Goal: Task Accomplishment & Management: Use online tool/utility

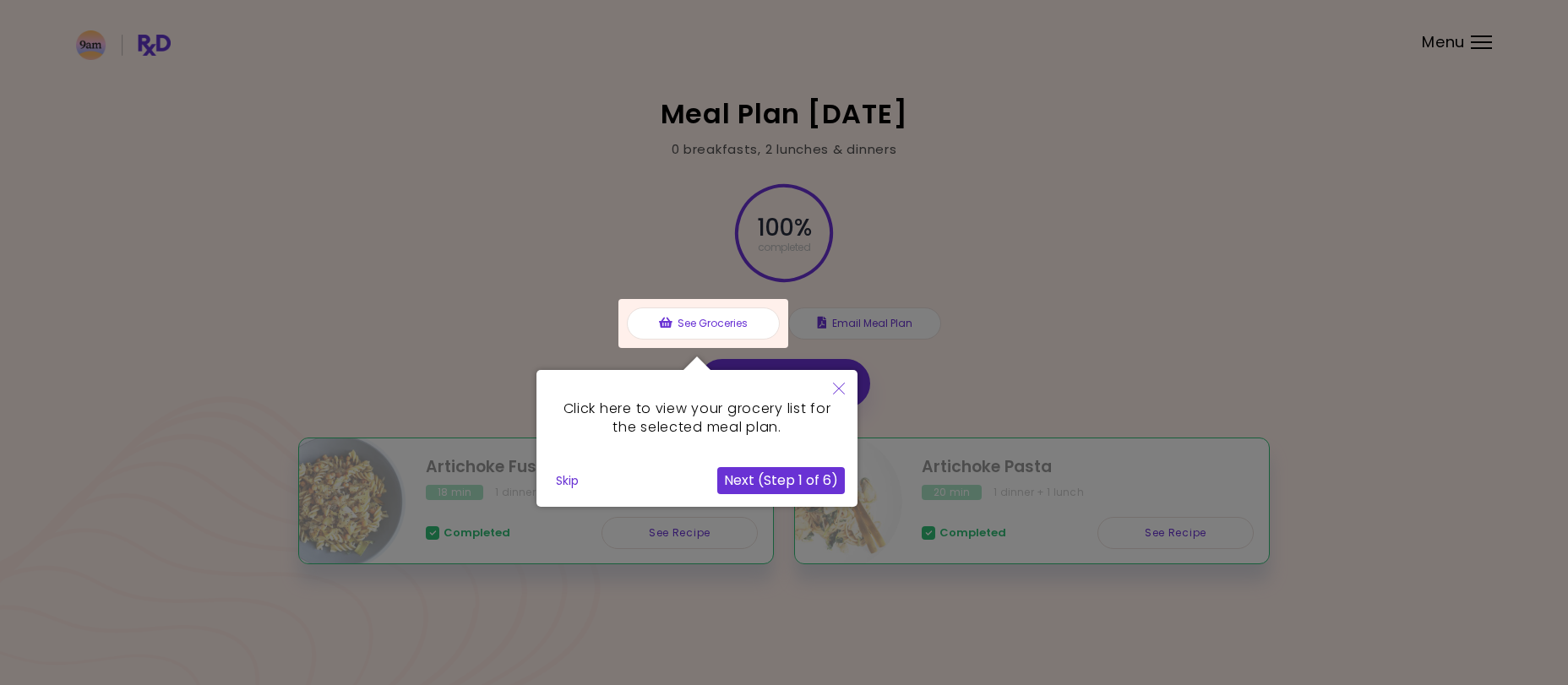
click at [791, 487] on button "Next (Step 1 of 6)" at bounding box center [781, 480] width 128 height 27
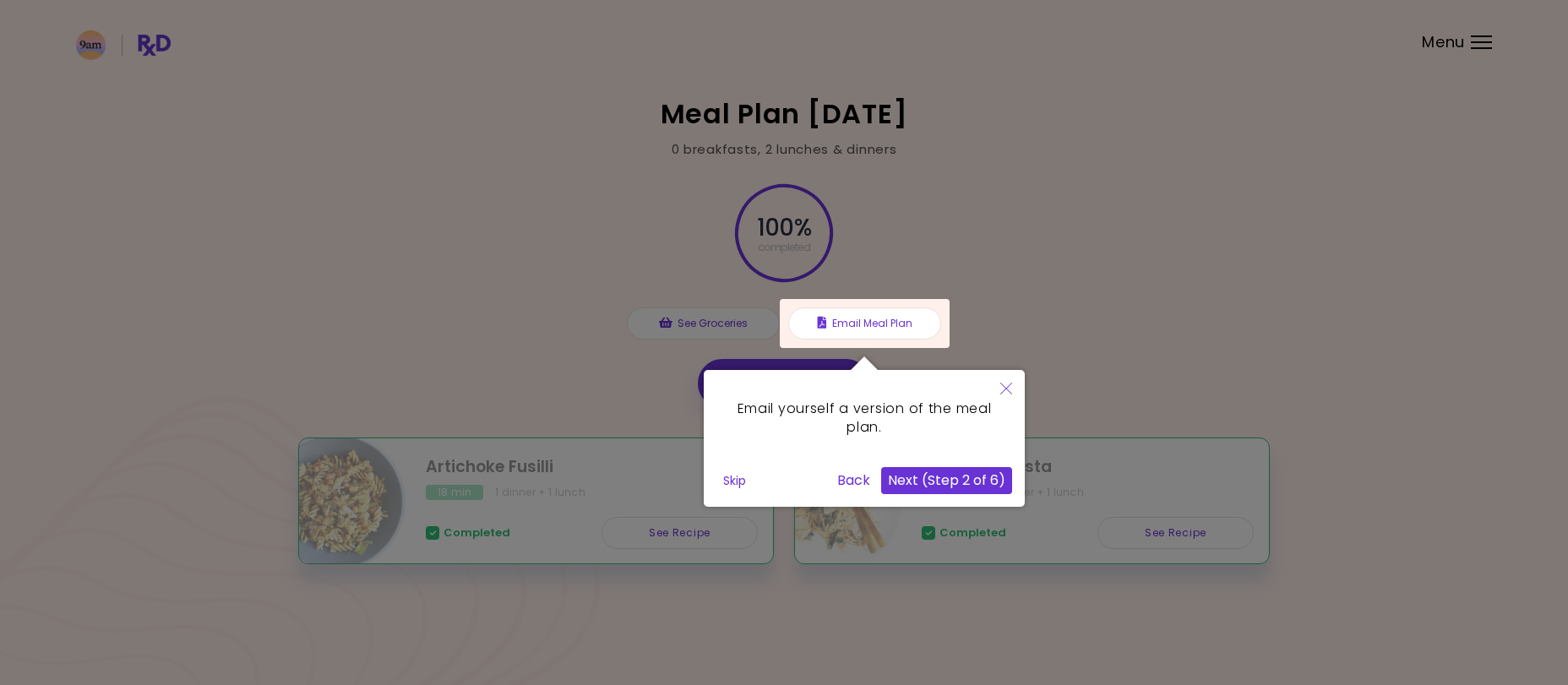
click at [953, 477] on button "Next (Step 2 of 6)" at bounding box center [946, 480] width 131 height 27
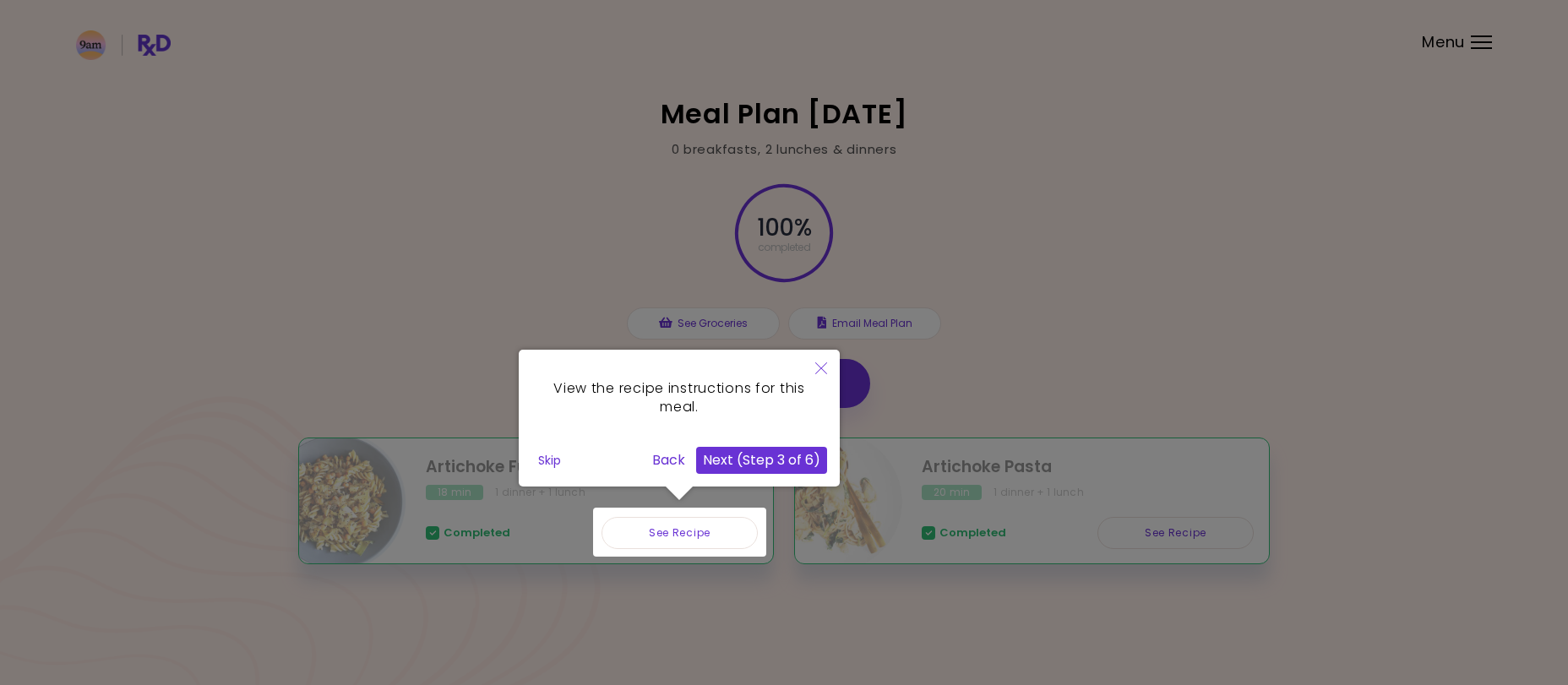
click at [739, 454] on button "Next (Step 3 of 6)" at bounding box center [761, 460] width 131 height 27
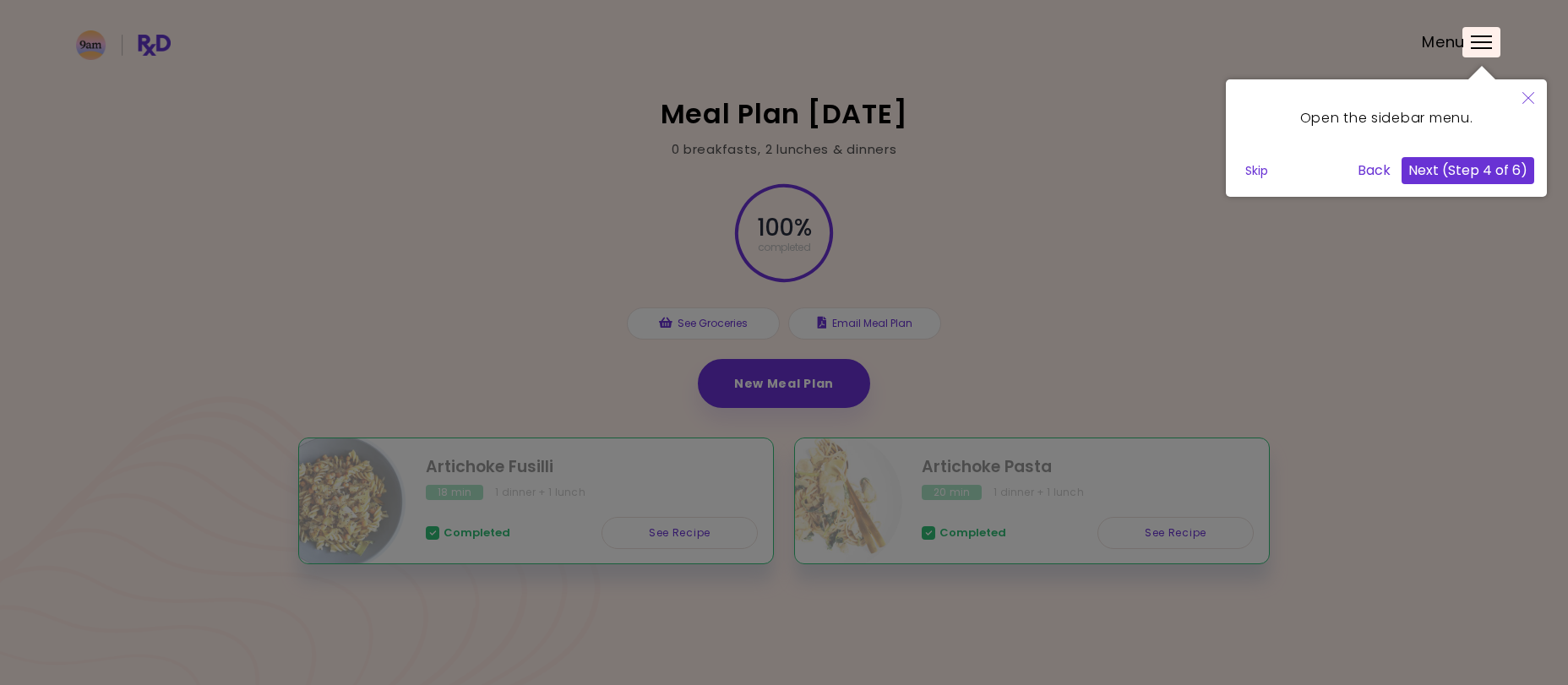
click at [1487, 174] on button "Next (Step 4 of 6)" at bounding box center [1468, 170] width 132 height 27
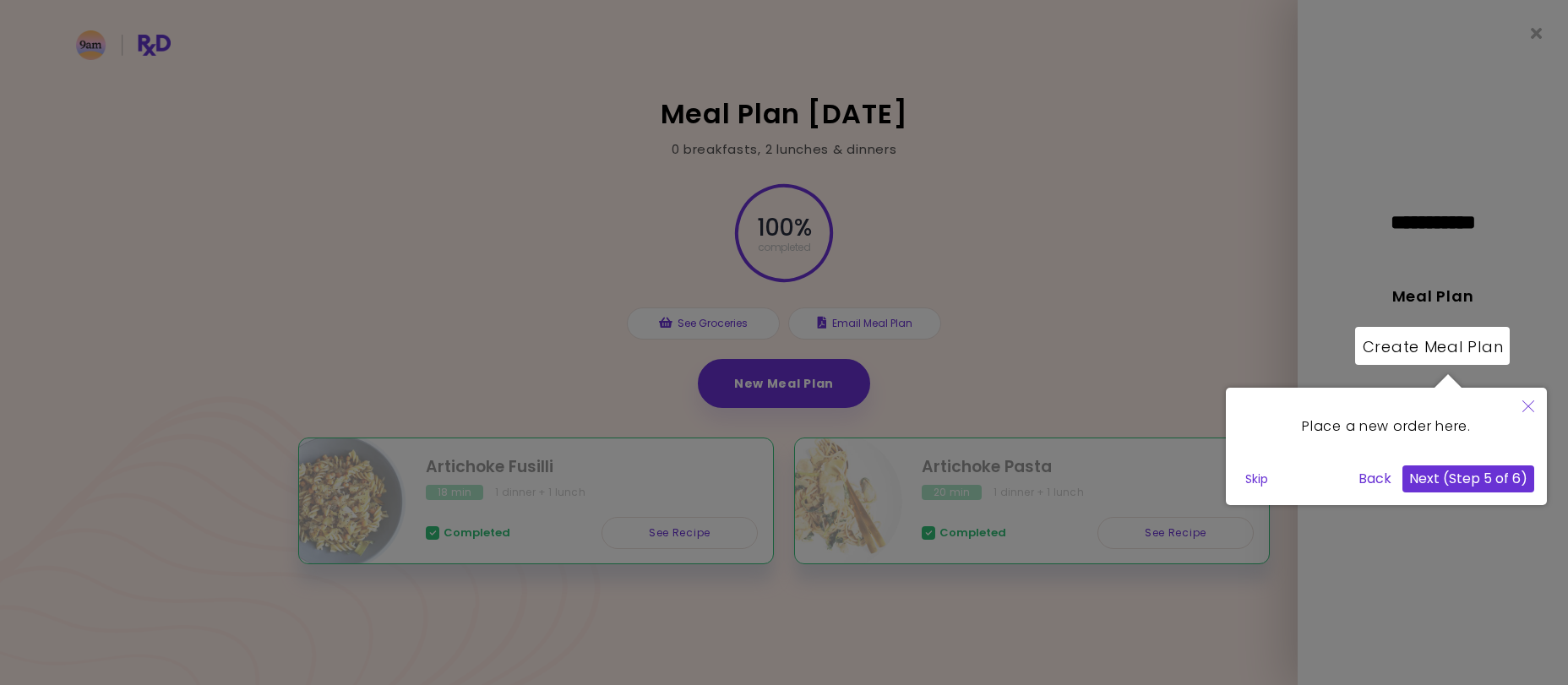
click at [1461, 485] on button "Next (Step 5 of 6)" at bounding box center [1468, 478] width 131 height 27
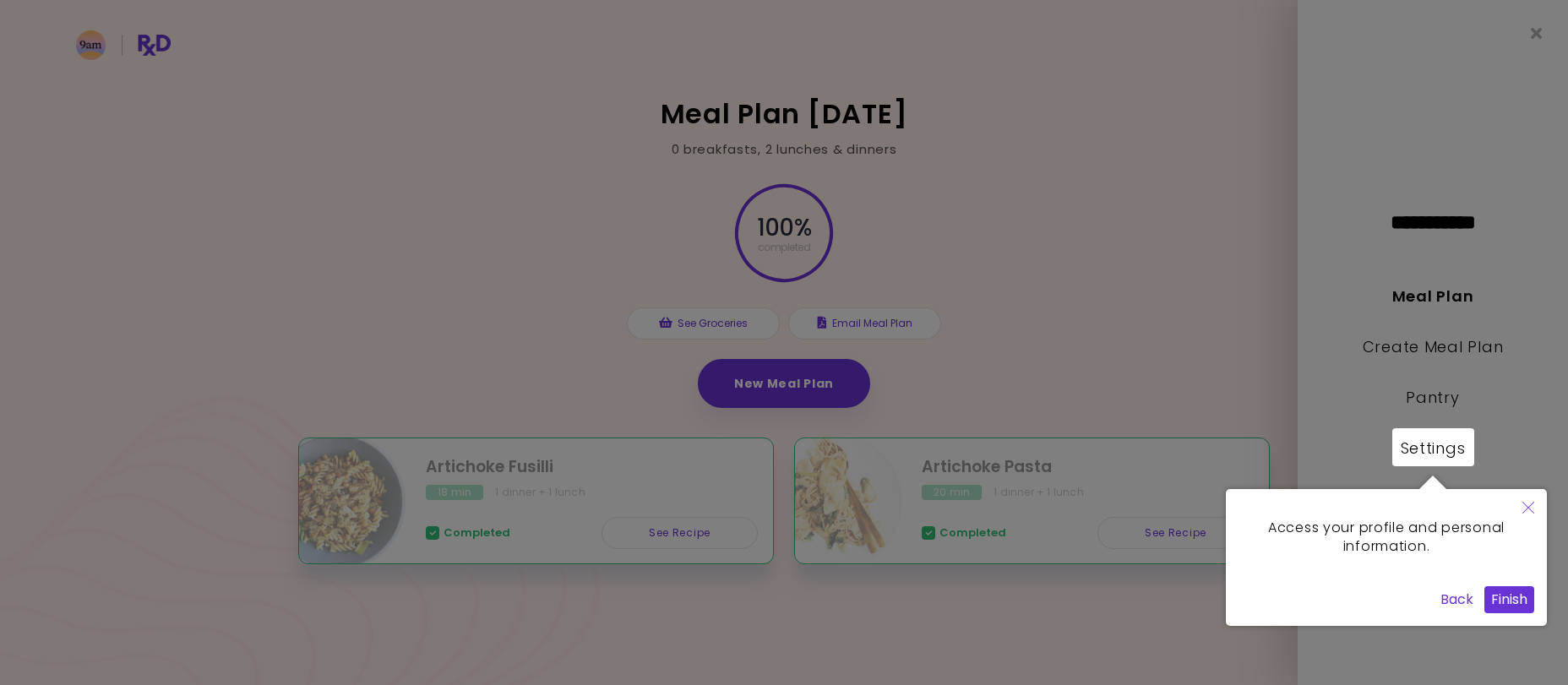
click at [1528, 601] on button "Finish" at bounding box center [1509, 599] width 50 height 27
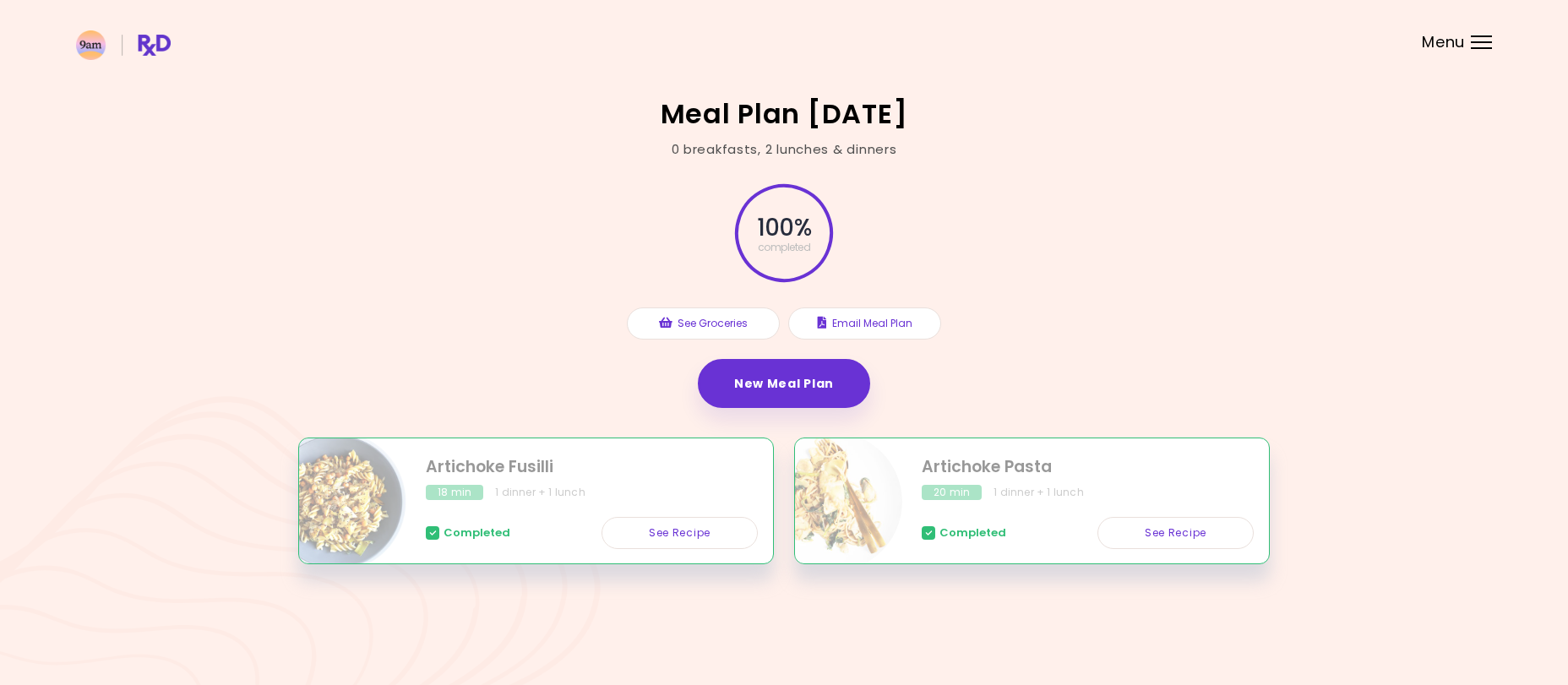
click at [1250, 312] on div "100 % completed See Groceries Email Meal Plan New Meal Plan" at bounding box center [784, 298] width 972 height 279
